Goal: Check status: Check status

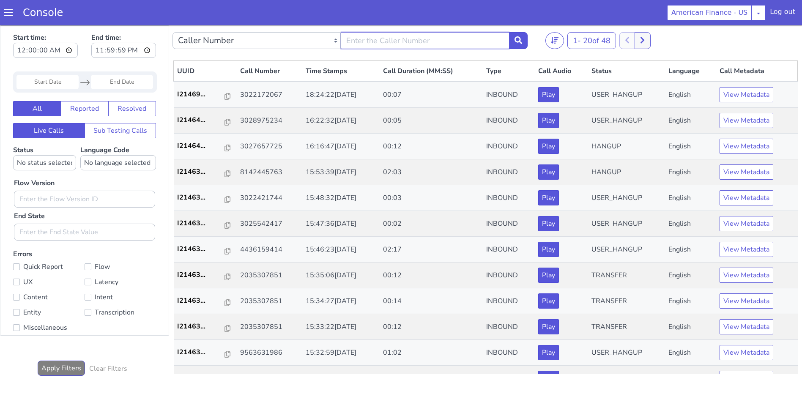
click at [406, 43] on input "text" at bounding box center [425, 40] width 168 height 17
click at [47, 80] on input "Start Date" at bounding box center [47, 82] width 62 height 14
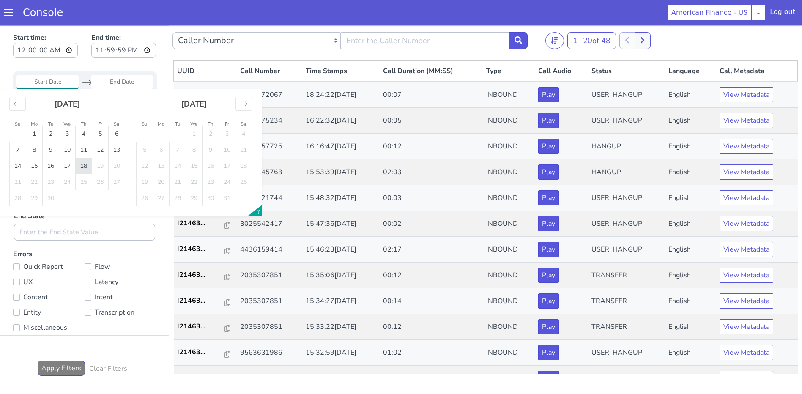
click at [85, 162] on td "18" at bounding box center [84, 166] width 16 height 16
type input "[DATE]"
click at [85, 162] on td "18" at bounding box center [84, 166] width 16 height 16
type input "[DATE]"
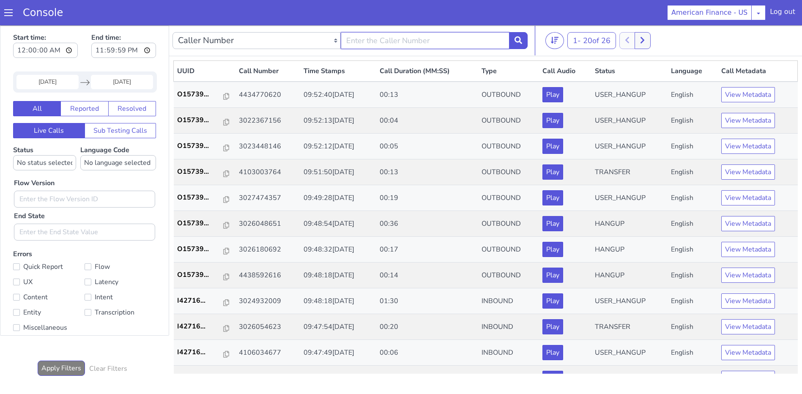
click at [400, 42] on input "text" at bounding box center [425, 40] width 168 height 17
type input "9172025678"
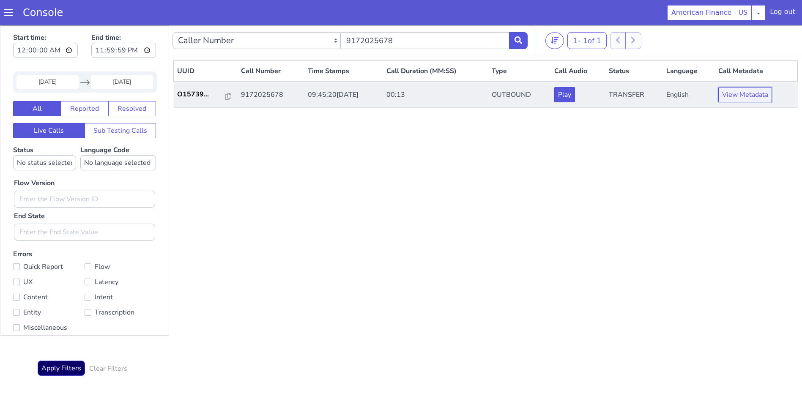
click at [739, 94] on button "View Metadata" at bounding box center [745, 94] width 54 height 15
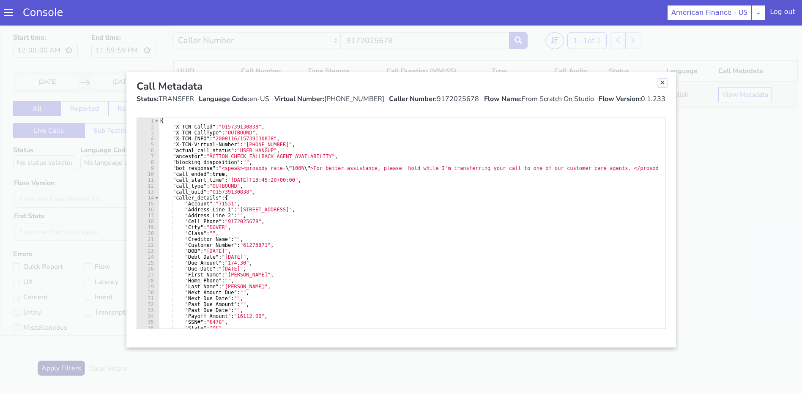
click at [665, 79] on link "Close" at bounding box center [662, 83] width 8 height 8
